Goal: Use online tool/utility: Utilize a website feature to perform a specific function

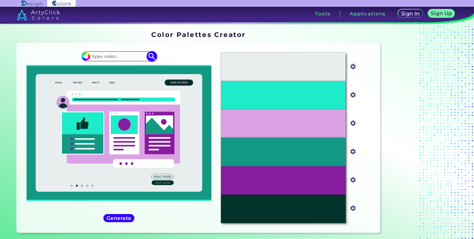
click at [131, 56] on input at bounding box center [118, 56] width 57 height 8
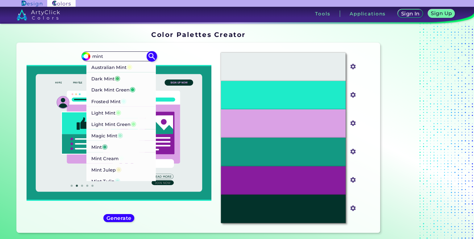
type input "mint"
click at [122, 92] on p "Dark Mint Green ◉" at bounding box center [113, 89] width 44 height 11
type input "#20c073"
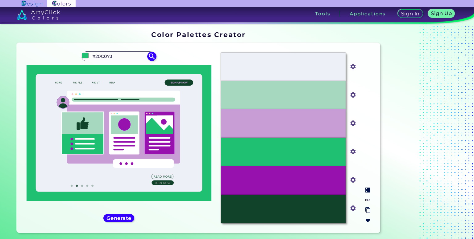
click at [313, 175] on div "#9711AE" at bounding box center [283, 181] width 125 height 28
click at [310, 153] on div "#20C073" at bounding box center [283, 152] width 125 height 28
click at [119, 58] on input "#20C073" at bounding box center [118, 56] width 57 height 8
click at [325, 209] on div "#10432A" at bounding box center [283, 209] width 125 height 28
click at [352, 210] on input "#10432a" at bounding box center [352, 208] width 8 height 8
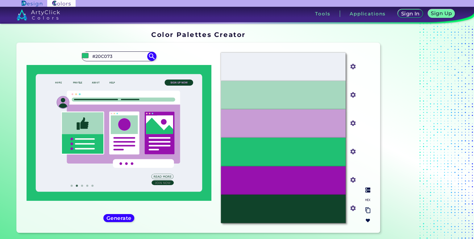
click at [368, 212] on img at bounding box center [367, 211] width 5 height 6
click at [366, 217] on div at bounding box center [368, 205] width 10 height 40
drag, startPoint x: 340, startPoint y: 212, endPoint x: 336, endPoint y: 212, distance: 5.0
click at [340, 212] on div "#10432A" at bounding box center [283, 209] width 125 height 28
click at [126, 220] on h5 "Generate" at bounding box center [118, 218] width 23 height 5
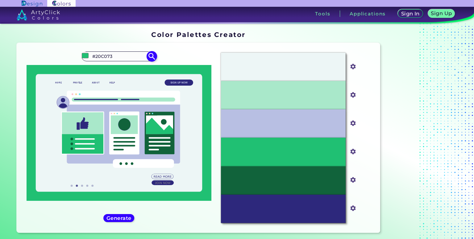
click at [130, 56] on input "#20C073" at bounding box center [118, 56] width 57 height 8
type input "mint gr"
click at [122, 68] on p "Dark Mint Green ◉" at bounding box center [113, 67] width 44 height 11
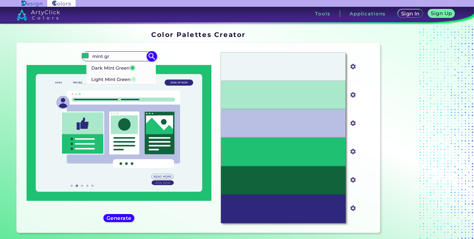
type input "#20c073"
type input "#20C073"
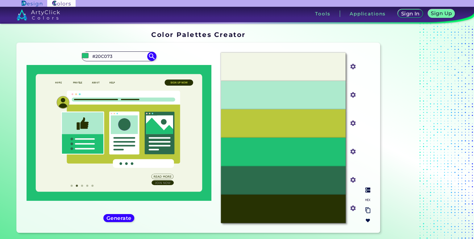
click at [266, 203] on div "#273203" at bounding box center [283, 209] width 125 height 28
click at [337, 189] on div "#2C6C4C" at bounding box center [283, 181] width 125 height 28
click at [352, 182] on input "#2c6c4c" at bounding box center [352, 180] width 8 height 8
click at [350, 208] on input "#273203" at bounding box center [352, 208] width 8 height 8
click at [352, 206] on input "#273203" at bounding box center [352, 208] width 8 height 8
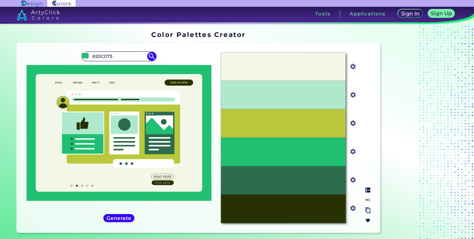
click at [352, 206] on input "#273203" at bounding box center [352, 208] width 8 height 8
drag, startPoint x: 434, startPoint y: 223, endPoint x: 411, endPoint y: 221, distance: 22.9
click at [434, 223] on div at bounding box center [420, 132] width 77 height 209
drag, startPoint x: 321, startPoint y: 189, endPoint x: 340, endPoint y: 197, distance: 21.2
click at [322, 188] on div "#2C6C4C" at bounding box center [283, 181] width 125 height 28
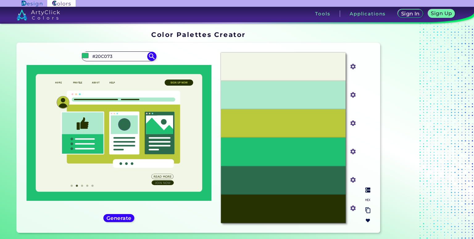
click at [350, 209] on input "#273203" at bounding box center [352, 208] width 8 height 8
click at [322, 194] on div "#2C6C4C" at bounding box center [283, 181] width 125 height 28
click at [354, 180] on input "#2c6c4c" at bounding box center [352, 180] width 8 height 8
drag, startPoint x: 313, startPoint y: 177, endPoint x: 318, endPoint y: 174, distance: 5.8
click at [313, 177] on div "#2C6C4C" at bounding box center [283, 181] width 125 height 28
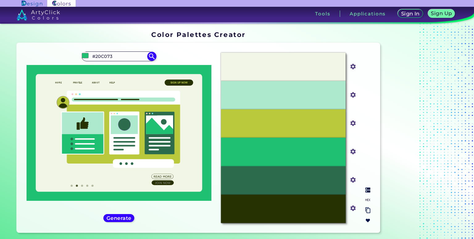
click at [354, 150] on input "#20c073" at bounding box center [352, 151] width 8 height 8
click at [326, 145] on div "#20C073" at bounding box center [283, 152] width 125 height 28
click at [354, 122] on input "#bac83c" at bounding box center [352, 123] width 8 height 8
drag, startPoint x: 364, startPoint y: 108, endPoint x: 360, endPoint y: 144, distance: 36.6
click at [364, 108] on div "#F2F6E6 #f2f6e6 #ADEACD #adeacd #BAC83C #bac83c #20C073 #20c073 #2C6C4C #2c6c4c…" at bounding box center [295, 138] width 159 height 180
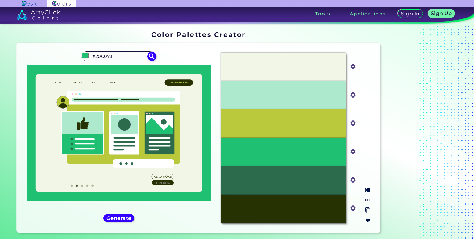
click at [352, 206] on input "#273203" at bounding box center [352, 208] width 8 height 8
click at [109, 220] on h5 "Generate" at bounding box center [119, 218] width 24 height 5
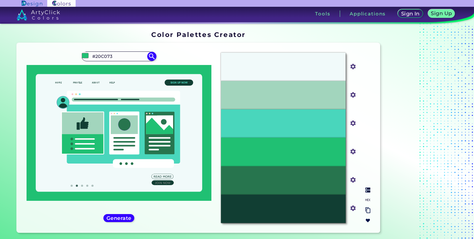
click at [354, 208] on input "#113e33" at bounding box center [352, 208] width 8 height 8
type input "#d6f9e4"
click at [152, 213] on div "#20c073 #20C073 Dark Mint Green ◉ Light Mint Green ◉" at bounding box center [119, 138] width 194 height 180
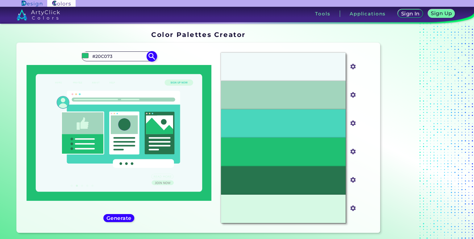
click at [118, 60] on input "#20C073" at bounding box center [118, 56] width 57 height 8
click at [263, 174] on div "#27754E" at bounding box center [283, 181] width 125 height 28
click at [151, 60] on img at bounding box center [151, 56] width 11 height 11
type input "#20c073"
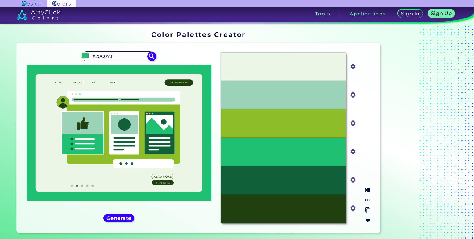
click at [367, 212] on img at bounding box center [367, 211] width 5 height 6
drag, startPoint x: 333, startPoint y: 199, endPoint x: 395, endPoint y: 222, distance: 66.2
click at [395, 222] on div at bounding box center [420, 132] width 77 height 209
click at [367, 192] on img at bounding box center [367, 190] width 5 height 5
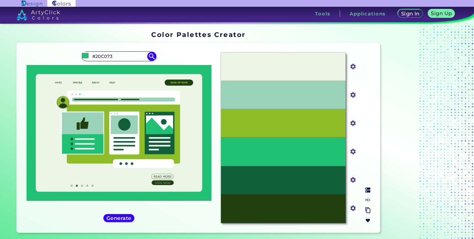
click at [367, 192] on img at bounding box center [367, 190] width 5 height 5
click at [351, 212] on input "#20410f" at bounding box center [352, 208] width 8 height 8
click at [367, 214] on div at bounding box center [368, 205] width 10 height 40
click at [369, 210] on img at bounding box center [367, 211] width 5 height 6
click at [369, 222] on img at bounding box center [367, 220] width 5 height 5
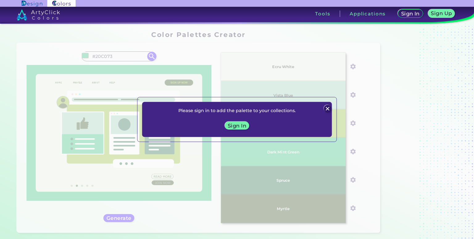
click at [324, 110] on img at bounding box center [327, 108] width 7 height 7
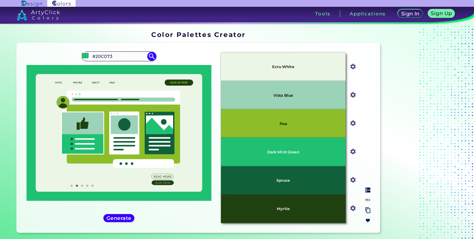
click at [365, 210] on img at bounding box center [367, 211] width 5 height 6
click at [367, 210] on img at bounding box center [367, 211] width 5 height 6
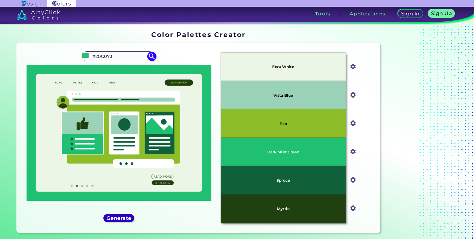
click at [121, 219] on h5 "Generate" at bounding box center [118, 218] width 23 height 5
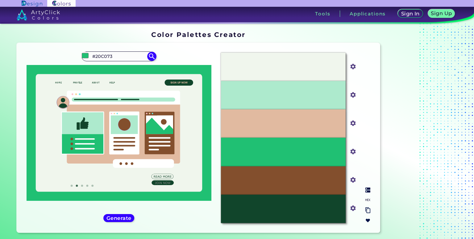
click at [366, 189] on img at bounding box center [367, 190] width 5 height 5
click at [368, 212] on img at bounding box center [367, 211] width 5 height 6
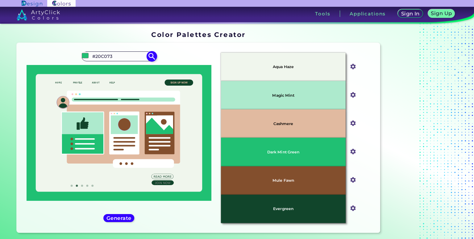
click at [114, 55] on input "#20C073" at bounding box center [118, 56] width 57 height 8
click at [115, 55] on input "#20C073" at bounding box center [118, 56] width 57 height 8
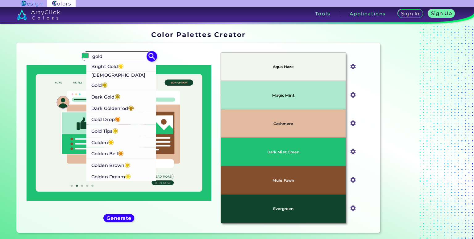
type input "gold"
click at [110, 91] on p "Dark Gold ◉" at bounding box center [105, 96] width 29 height 11
type input "#b59410"
type input "#B59410"
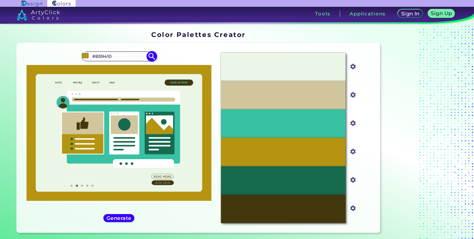
click at [122, 55] on input "#B59410" at bounding box center [118, 56] width 57 height 8
